Goal: Transaction & Acquisition: Purchase product/service

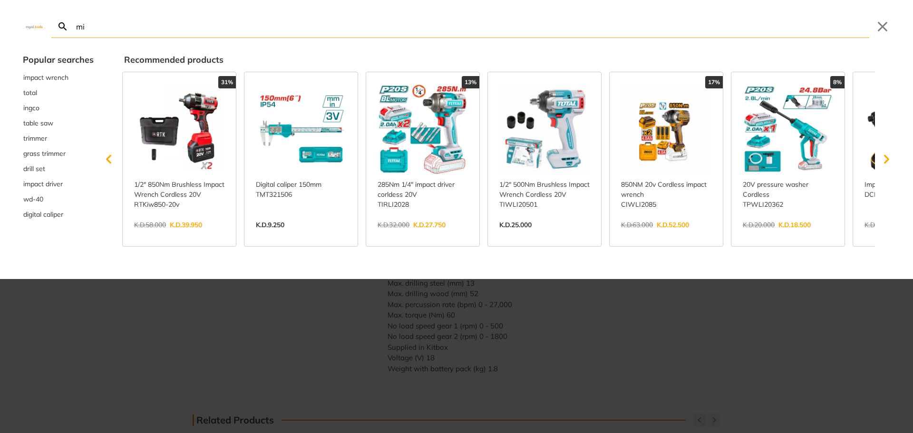
type input "mi"
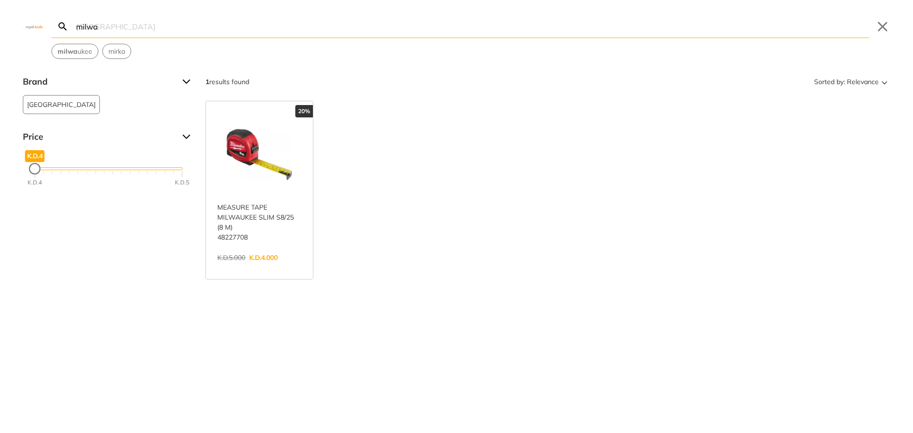
type input "milwaukee"
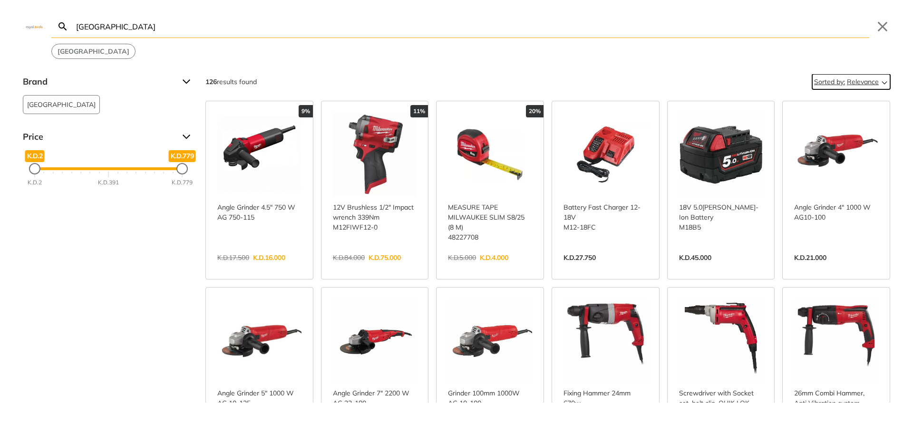
click at [868, 82] on span "Relevance" at bounding box center [863, 81] width 32 height 15
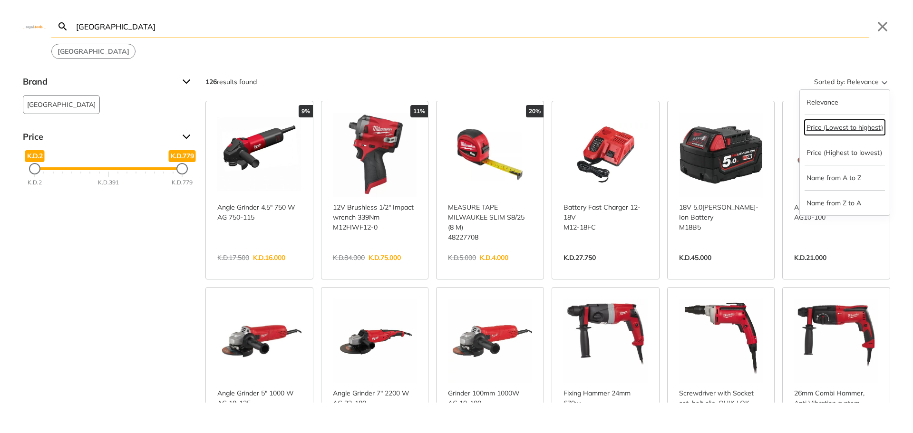
click at [856, 124] on button "Price (Lowest to highest)" at bounding box center [845, 127] width 80 height 15
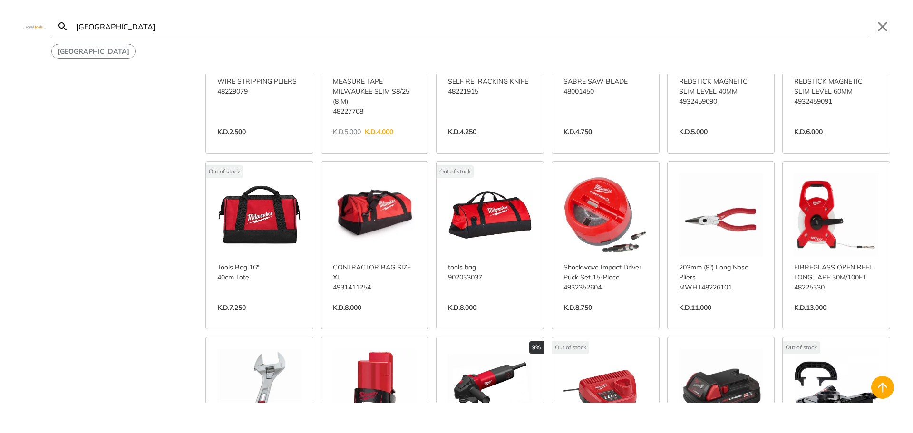
scroll to position [143, 0]
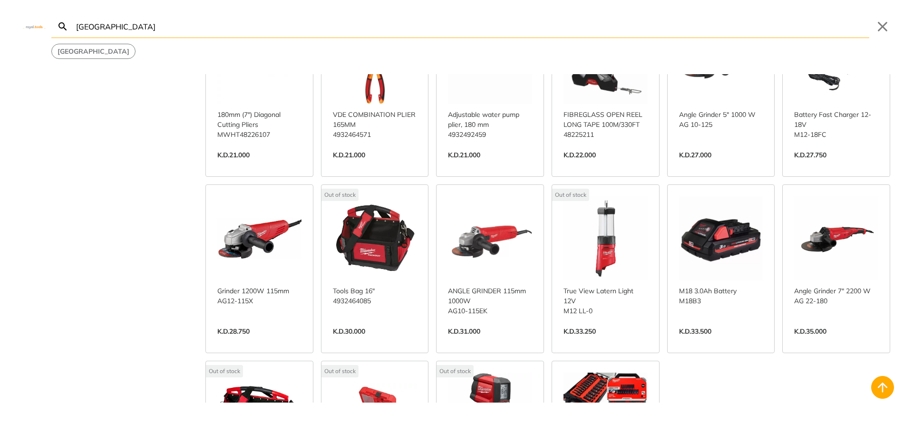
scroll to position [808, 0]
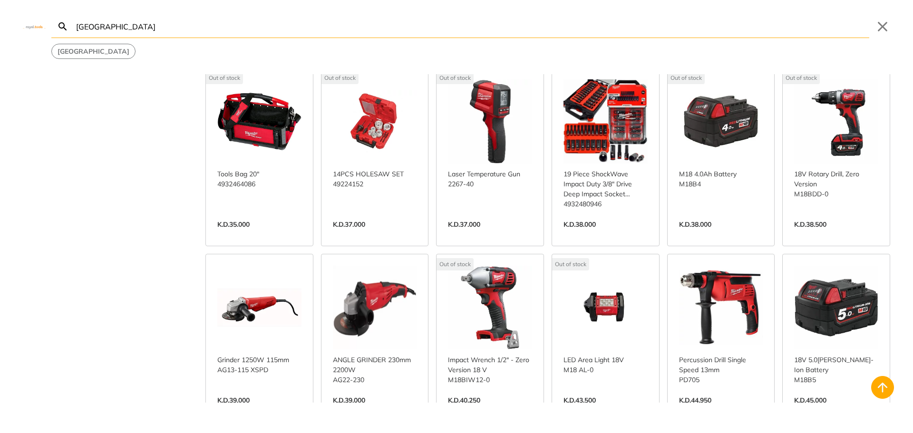
scroll to position [1141, 0]
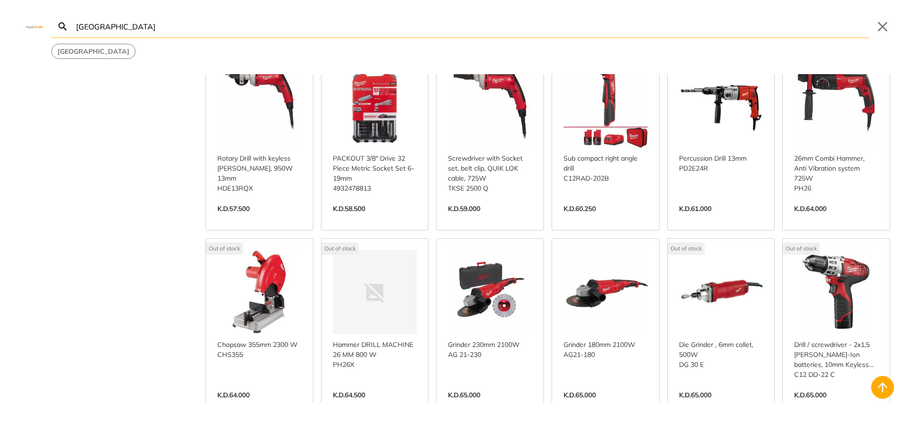
scroll to position [1855, 0]
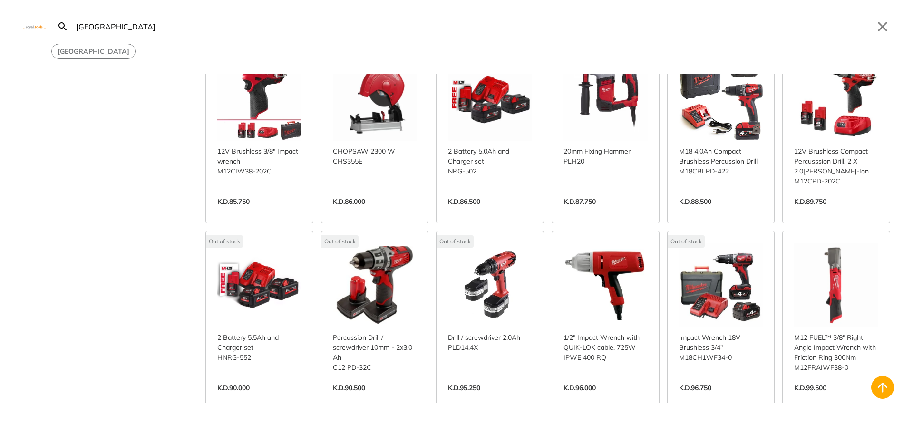
scroll to position [2616, 0]
